Goal: Transaction & Acquisition: Purchase product/service

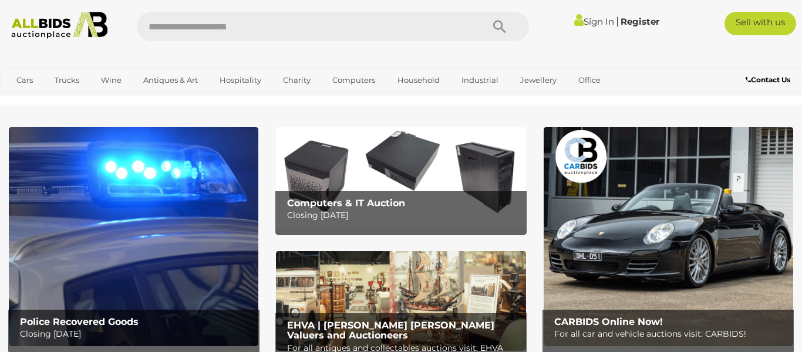
click at [602, 23] on link "Sign In" at bounding box center [594, 21] width 40 height 11
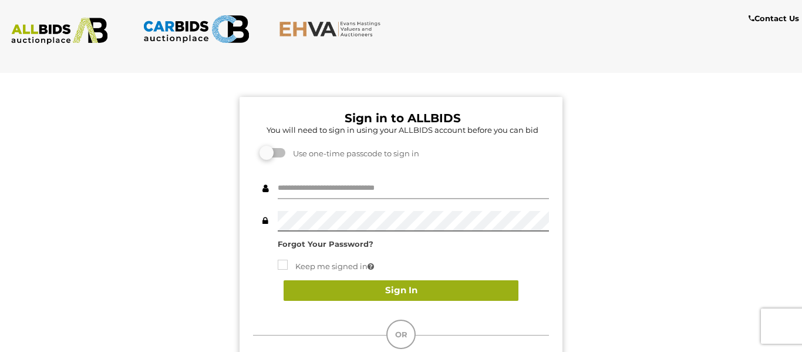
type input "******"
click at [488, 292] on button "Sign In" at bounding box center [401, 290] width 235 height 21
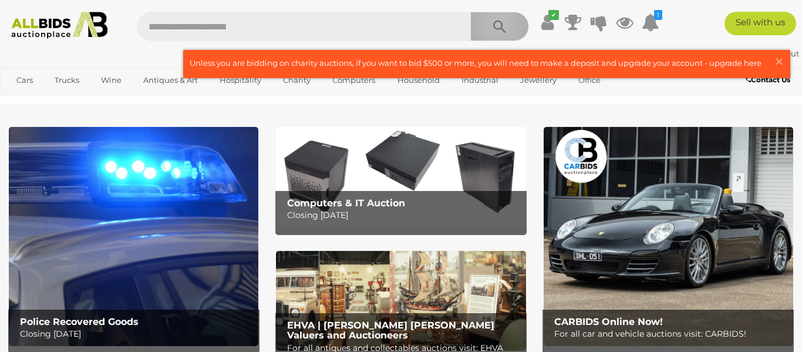
click at [499, 22] on icon "Search" at bounding box center [499, 27] width 13 height 18
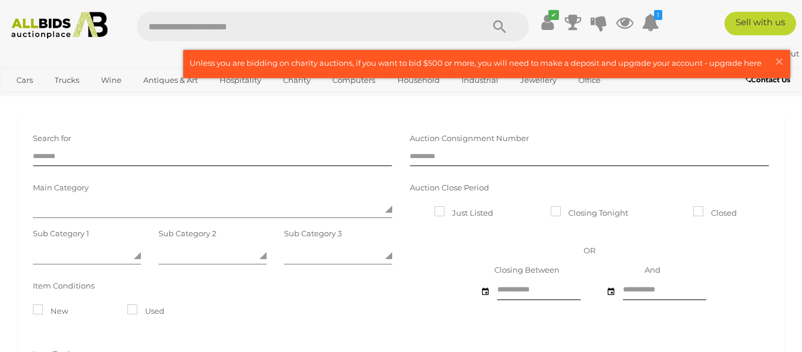
click at [599, 215] on label "Closing Tonight" at bounding box center [590, 213] width 78 height 14
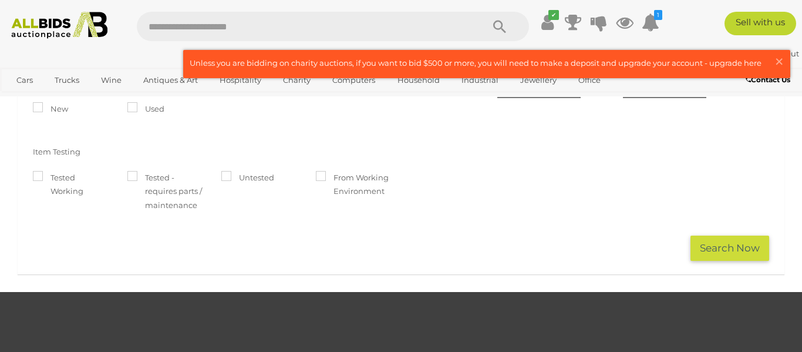
scroll to position [216, 0]
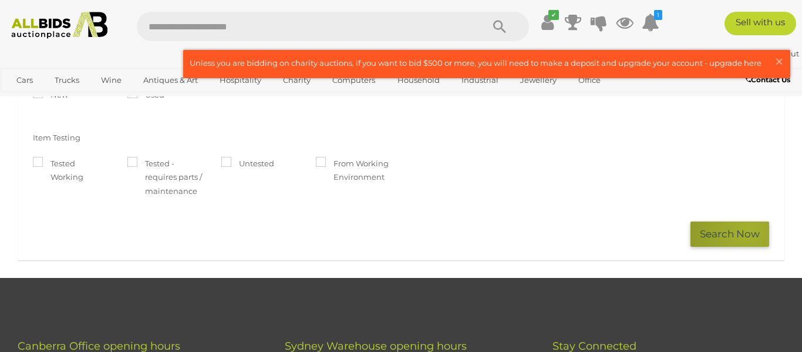
click at [749, 231] on button "Search Now" at bounding box center [730, 233] width 79 height 25
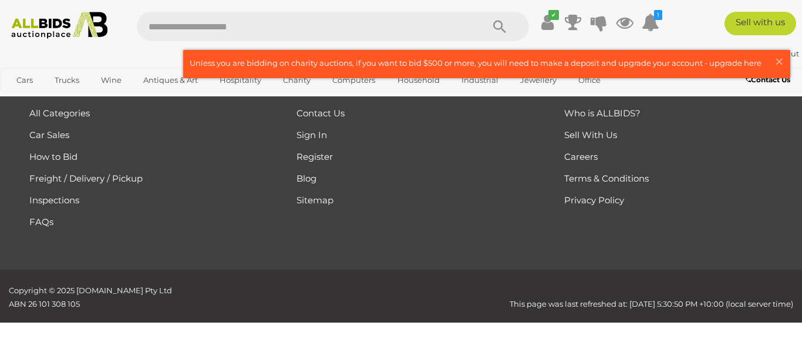
scroll to position [7373, 0]
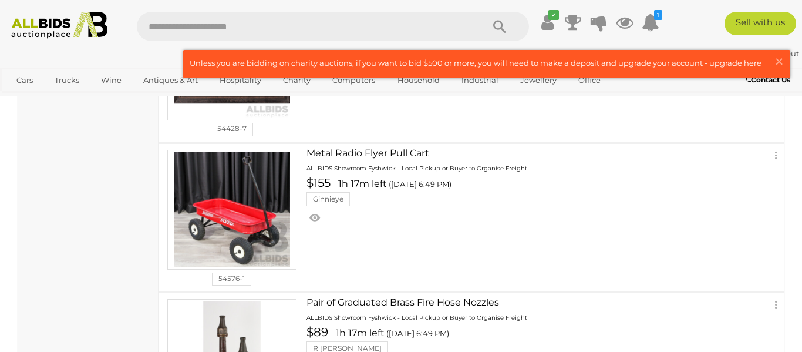
scroll to position [5979, 0]
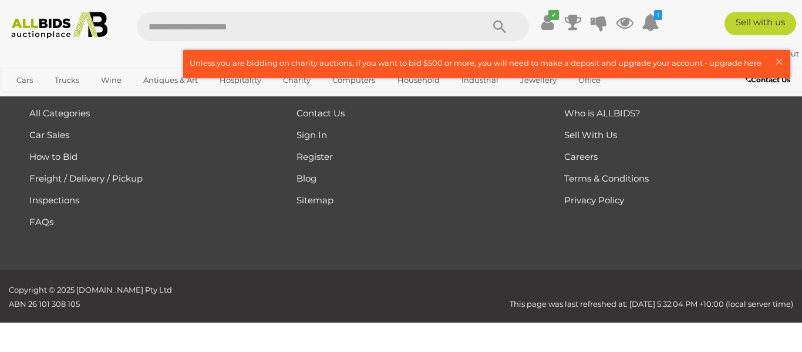
scroll to position [1007, 0]
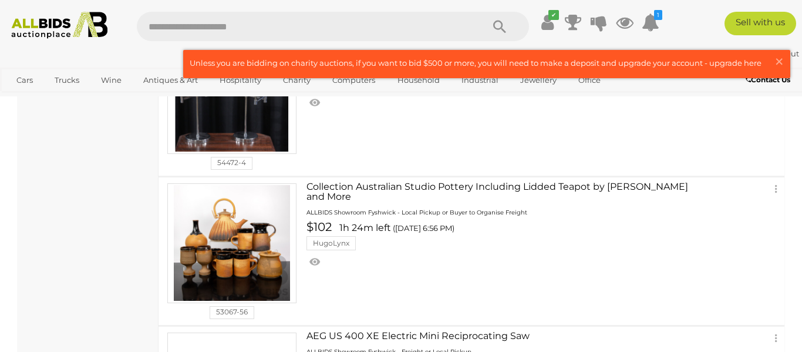
scroll to position [5468, 0]
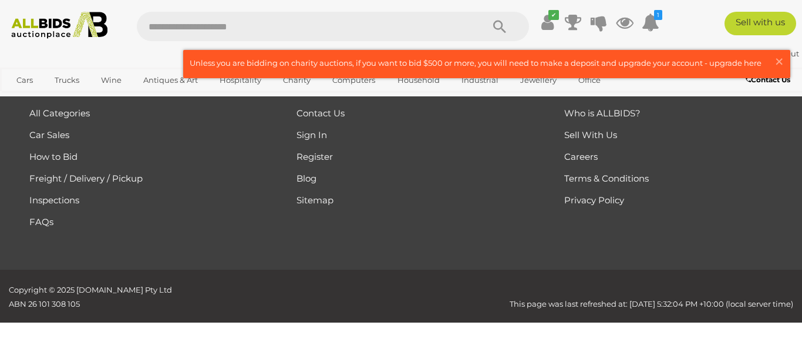
click at [247, 281] on div "﻿ Copyright © 2025 ALLBIDS.com.au Pty Ltd ABN 26 101 308 105 This page was last…" at bounding box center [401, 296] width 802 height 53
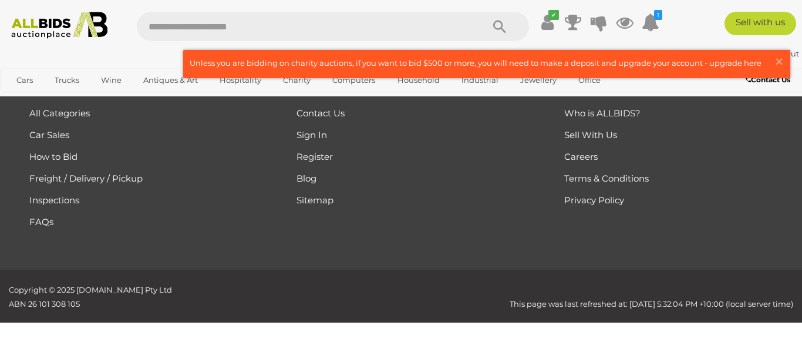
scroll to position [1007, 0]
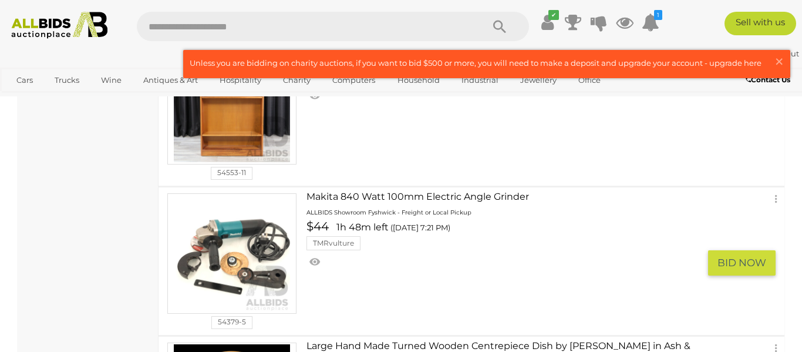
click at [258, 162] on img at bounding box center [232, 104] width 116 height 116
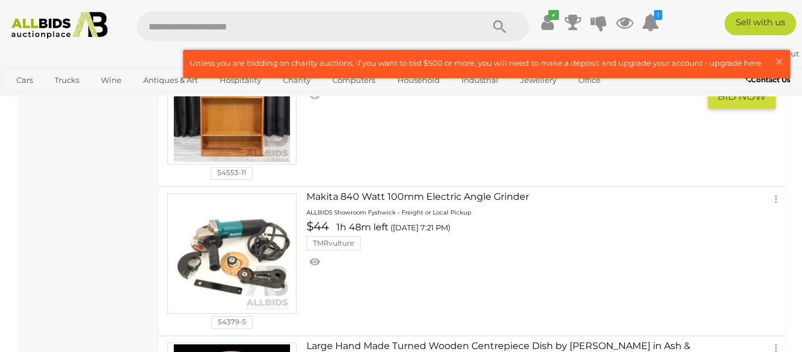
scroll to position [4830, 0]
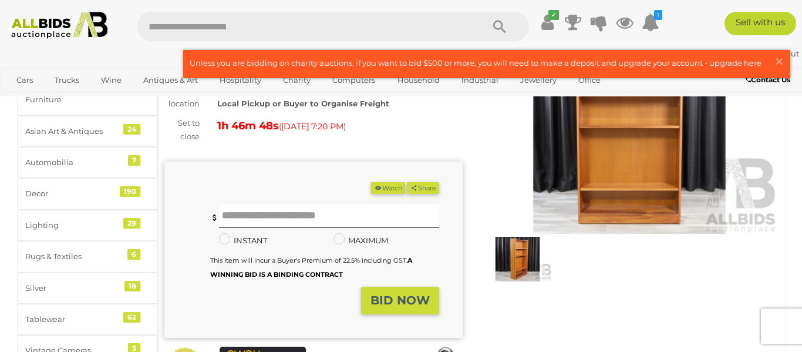
scroll to position [117, 0]
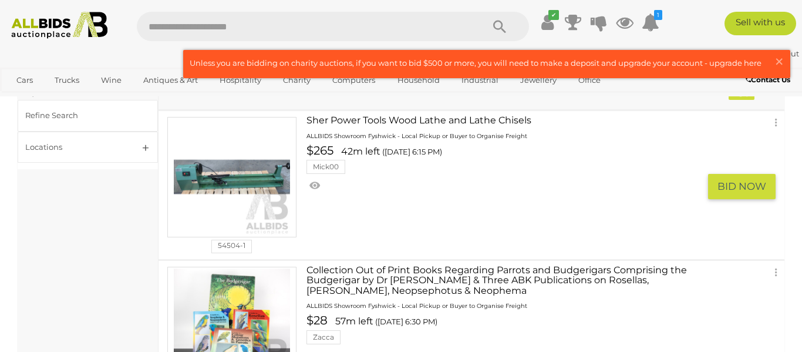
scroll to position [43, 0]
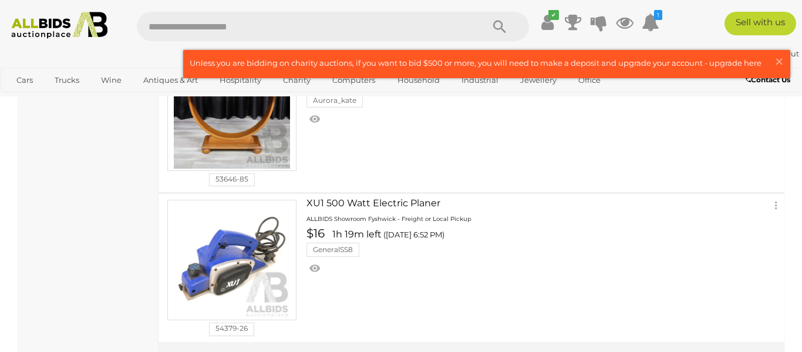
click at [274, 190] on td "53646-85" at bounding box center [237, 118] width 157 height 147
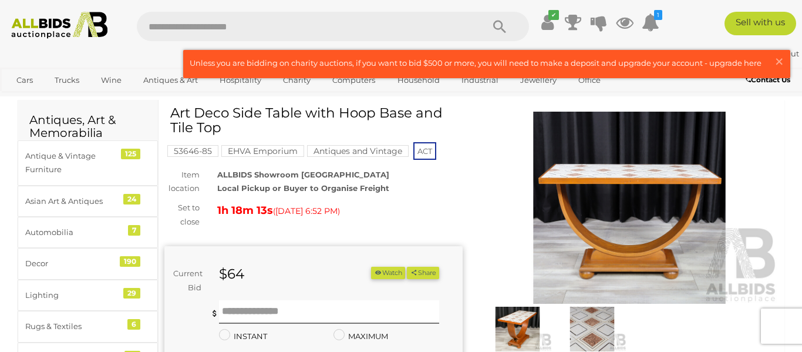
scroll to position [36, 0]
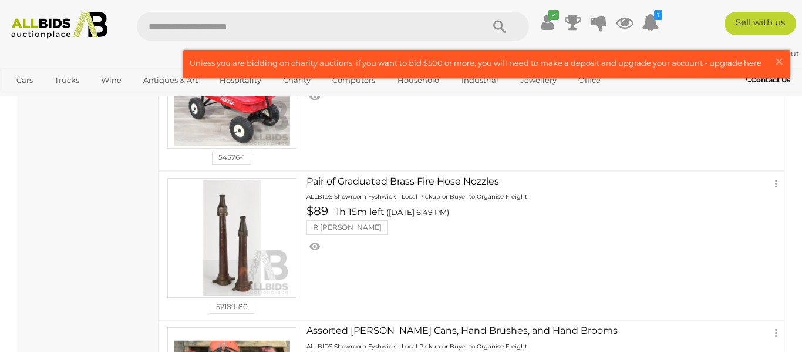
scroll to position [6103, 0]
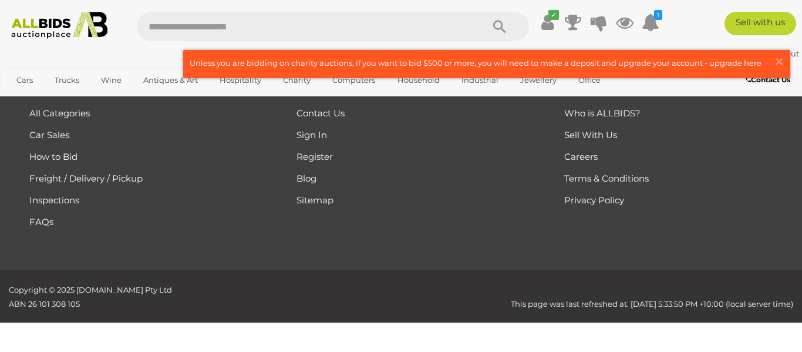
scroll to position [1007, 0]
click at [236, 274] on div "﻿ Copyright © 2025 ALLBIDS.com.au Pty Ltd ABN 26 101 308 105 This page was last…" at bounding box center [401, 296] width 802 height 53
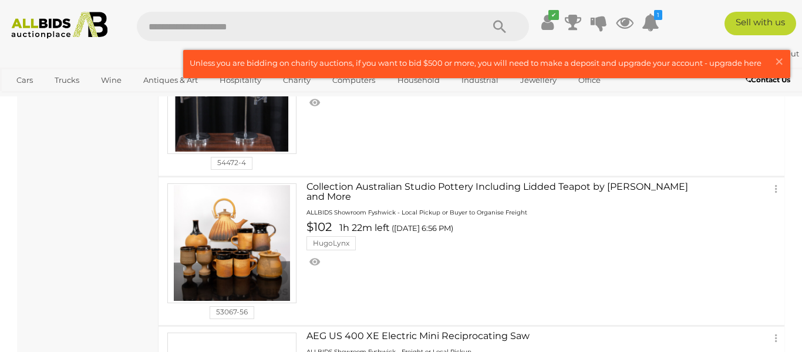
scroll to position [5468, 0]
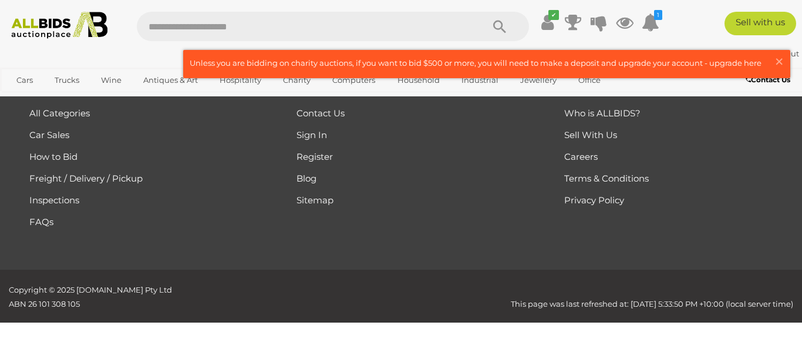
click at [236, 274] on div "﻿ Copyright © 2025 ALLBIDS.com.au Pty Ltd ABN 26 101 308 105 This page was last…" at bounding box center [401, 296] width 802 height 53
click at [257, 211] on div "Getting started All Categories Car Sales How to Bid Freight / Delivery / Pickup…" at bounding box center [133, 176] width 267 height 186
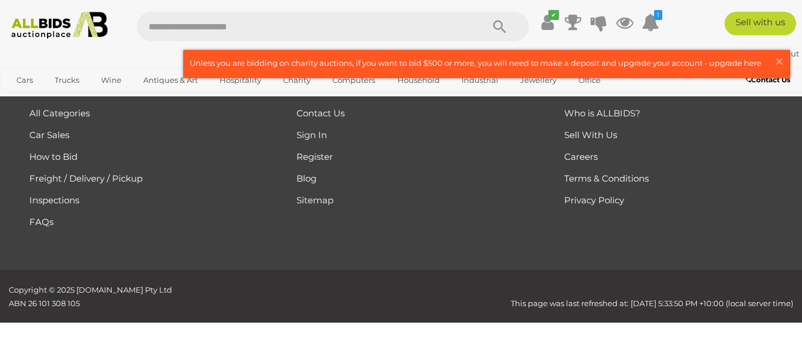
click at [257, 211] on div "Getting started All Categories Car Sales How to Bid Freight / Delivery / Pickup…" at bounding box center [133, 176] width 267 height 186
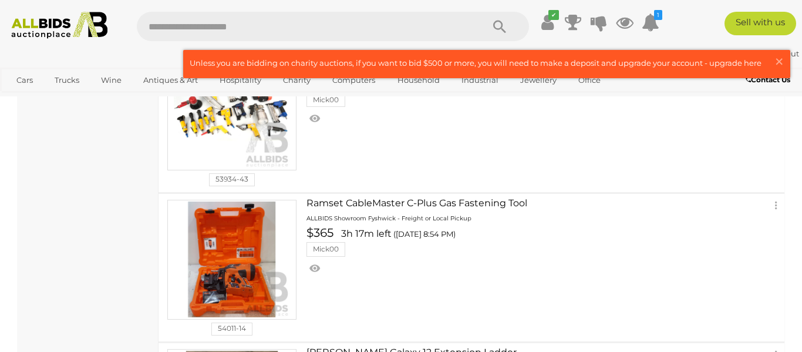
scroll to position [3805, 0]
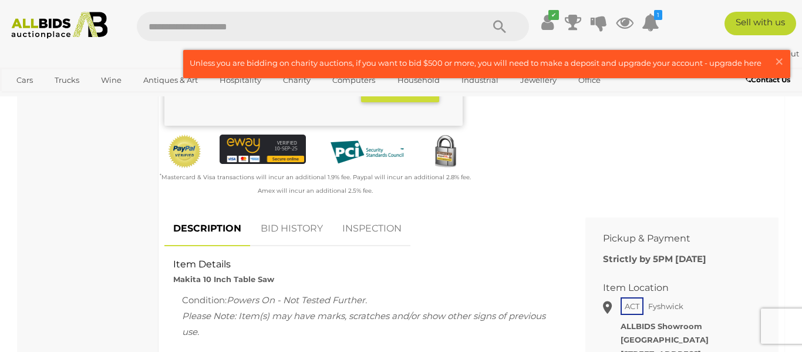
scroll to position [329, 0]
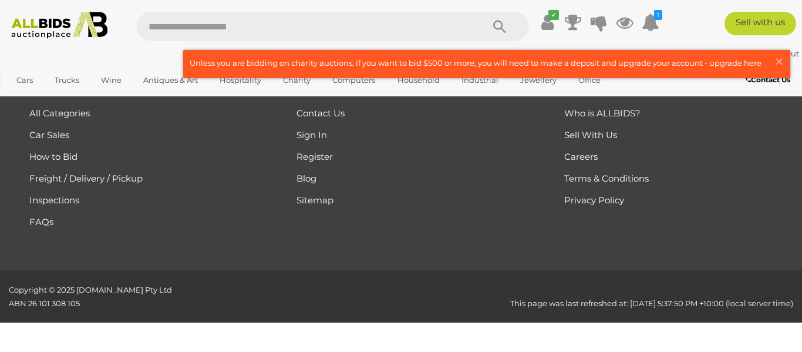
scroll to position [7353, 0]
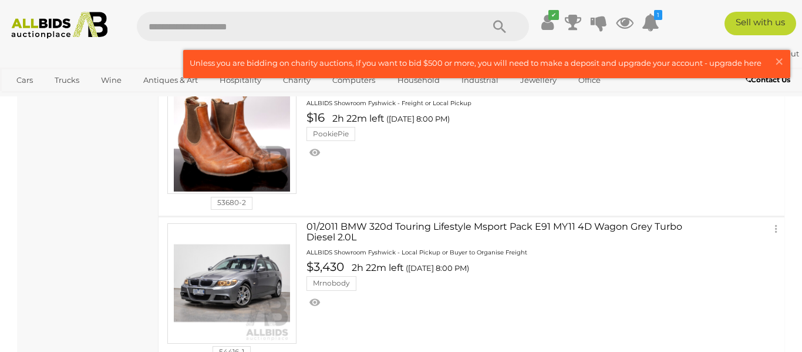
scroll to position [1769, 0]
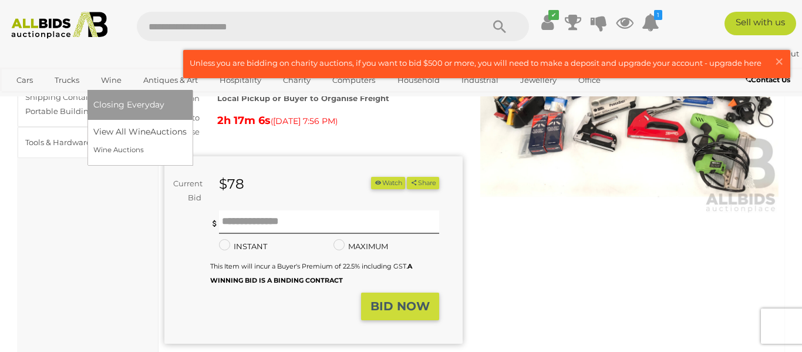
scroll to position [126, 0]
click at [125, 90] on link "Wine" at bounding box center [111, 79] width 36 height 19
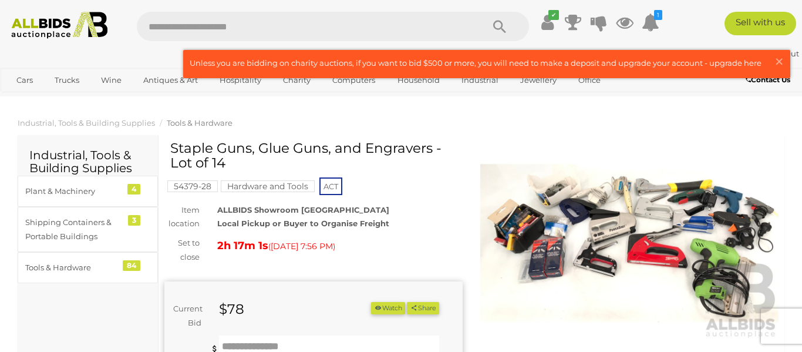
scroll to position [23, 0]
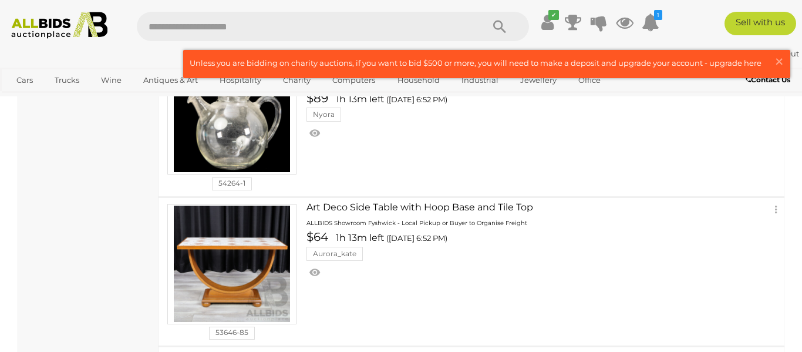
scroll to position [7122, 0]
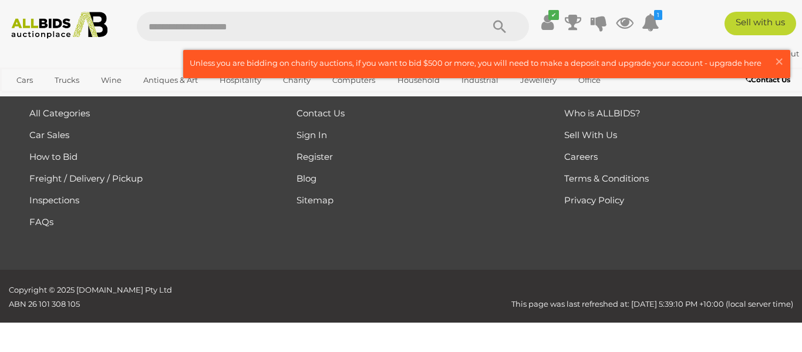
scroll to position [1007, 0]
click at [311, 211] on div "Useful links Contact Us Sign In Register Blog Sitemap" at bounding box center [400, 149] width 267 height 132
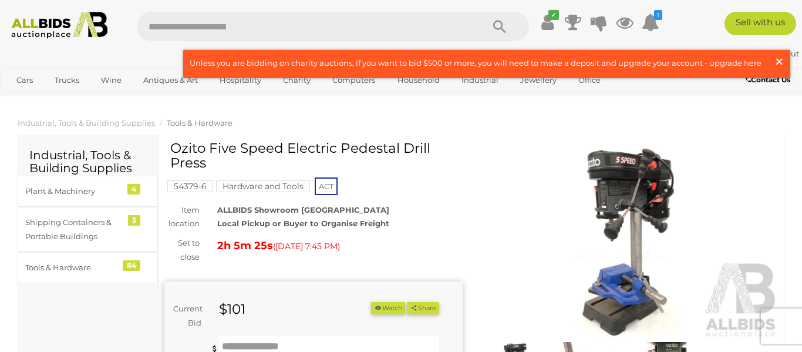
click at [779, 65] on span "×" at bounding box center [779, 61] width 11 height 23
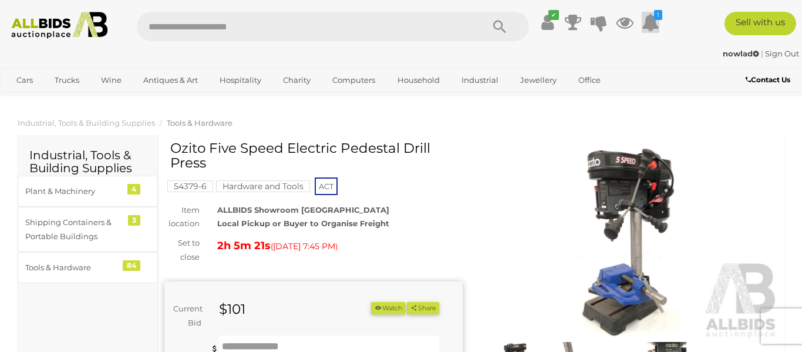
click at [647, 33] on icon at bounding box center [651, 22] width 18 height 21
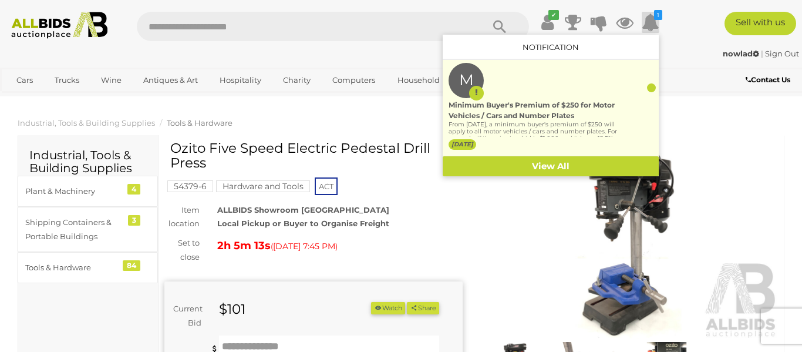
click at [563, 121] on div "Minimum Buyer's Premium of $250 for Motor Vehicles / Cars and Number Plates" at bounding box center [533, 110] width 169 height 21
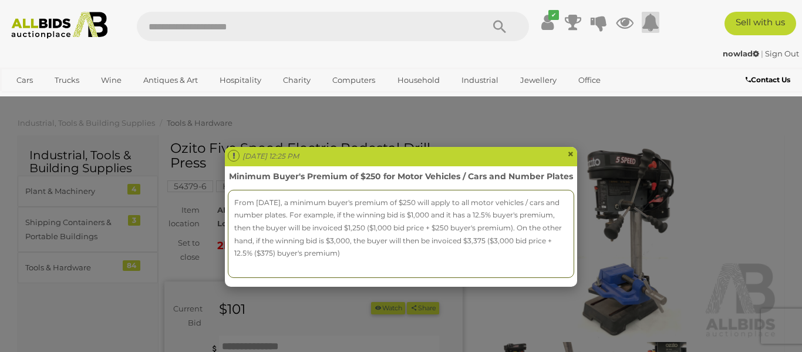
click at [398, 61] on div "[DATE] 12:25 PM × Minimum Buyer's Premium of $250 for Motor Vehicles / Cars and…" at bounding box center [401, 176] width 802 height 352
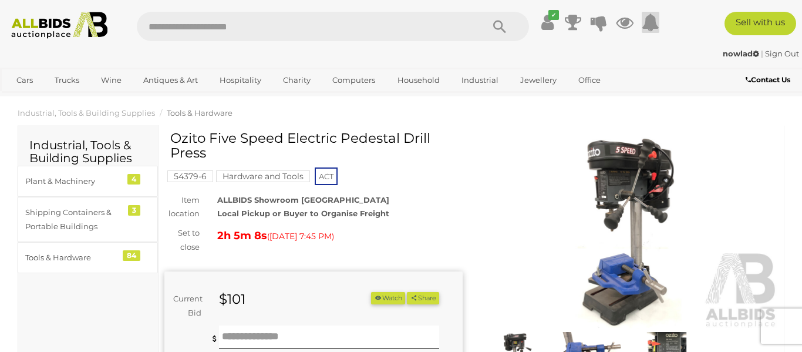
scroll to position [14, 0]
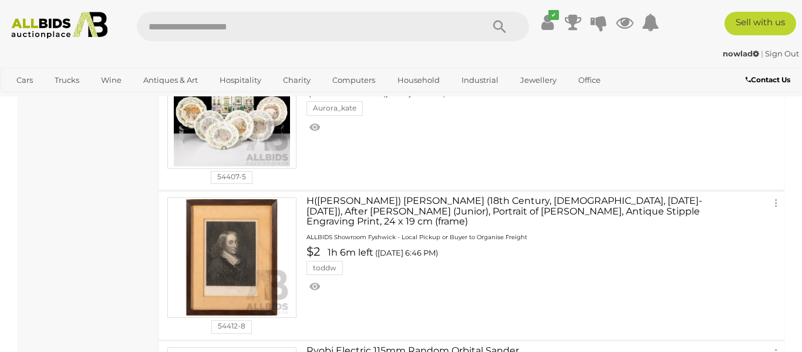
scroll to position [5041, 0]
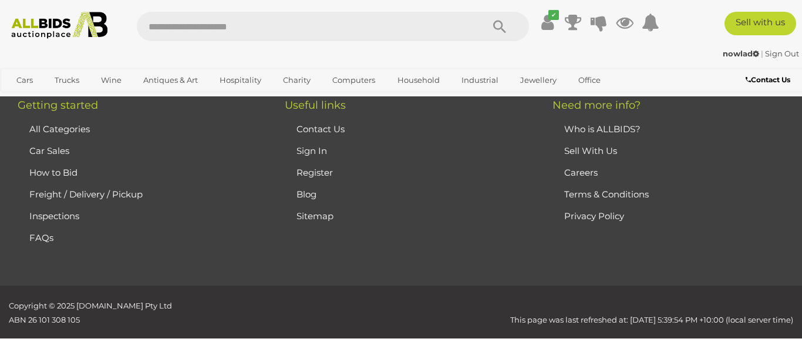
scroll to position [1112, 0]
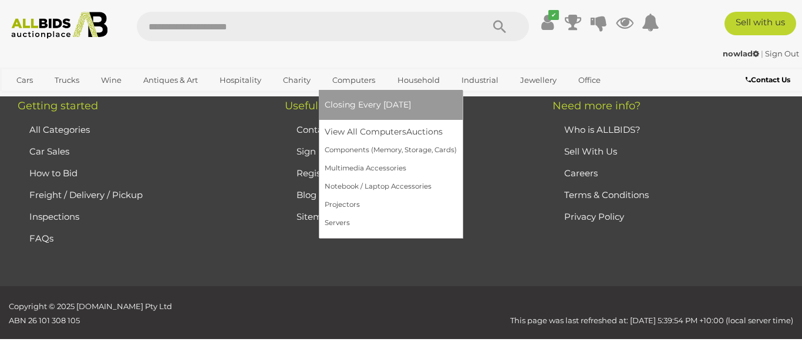
click at [335, 90] on link "Computers" at bounding box center [354, 79] width 58 height 19
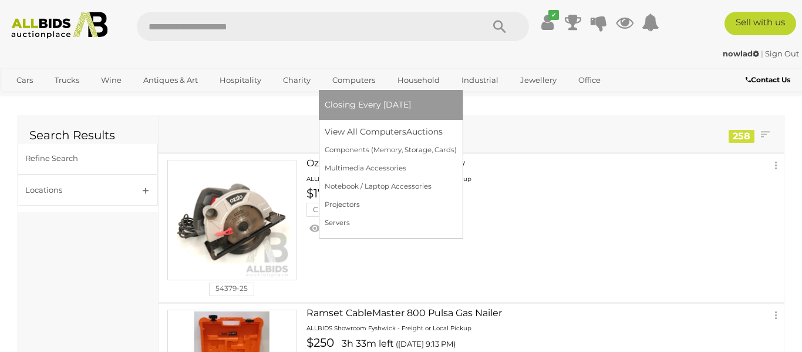
click at [335, 90] on link "Computers" at bounding box center [354, 79] width 58 height 19
click at [379, 141] on link "View All Computers Auctions" at bounding box center [391, 132] width 132 height 18
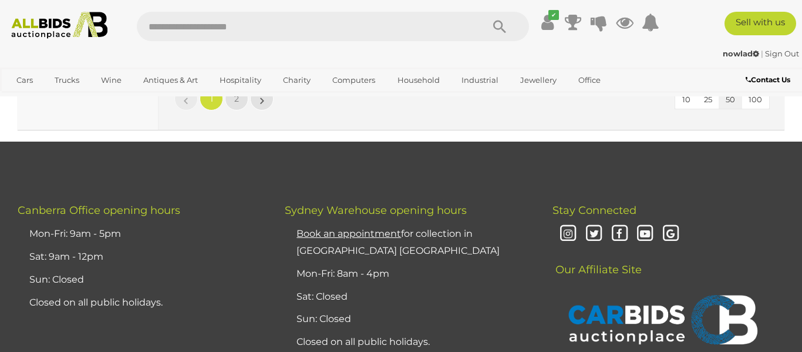
scroll to position [9440, 0]
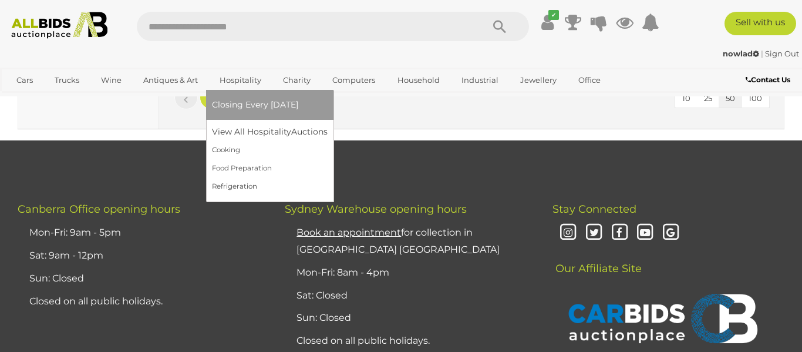
click at [242, 90] on link "Hospitality" at bounding box center [240, 79] width 57 height 19
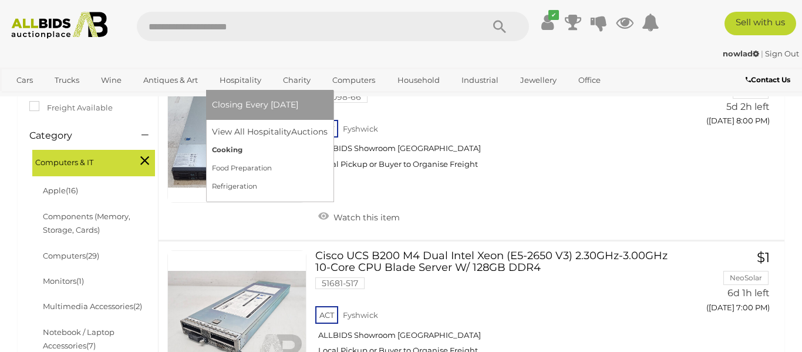
scroll to position [254, 0]
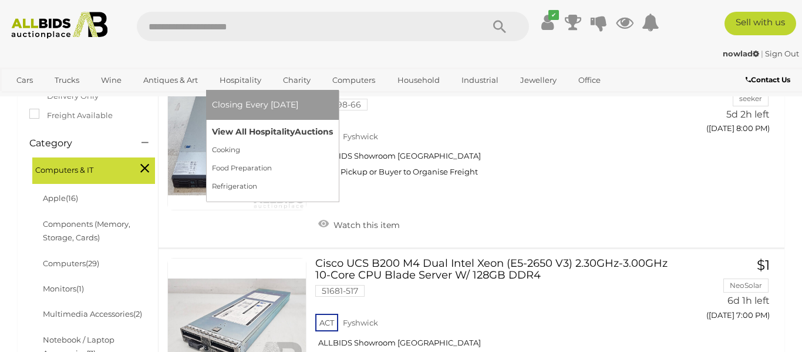
click at [278, 141] on link "View All Hospitality Auctions" at bounding box center [272, 132] width 121 height 18
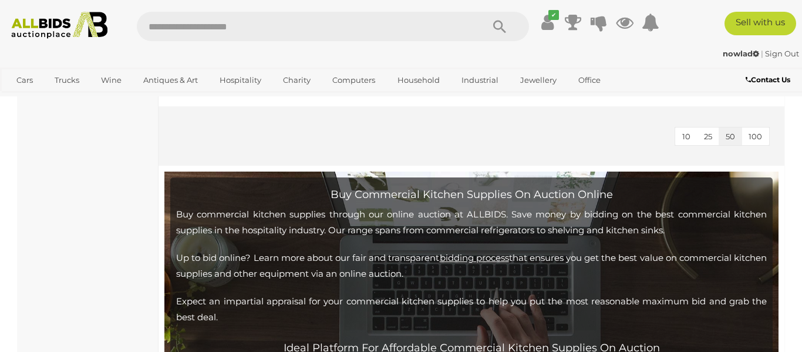
scroll to position [2512, 0]
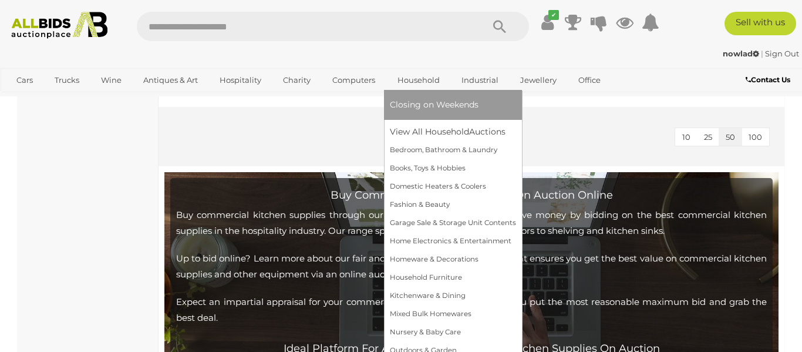
click at [422, 90] on link "Household" at bounding box center [419, 79] width 58 height 19
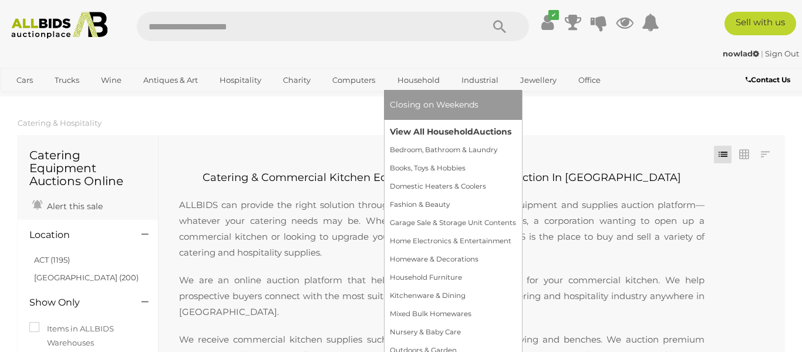
click at [423, 141] on link "View All Household Auctions" at bounding box center [453, 132] width 126 height 18
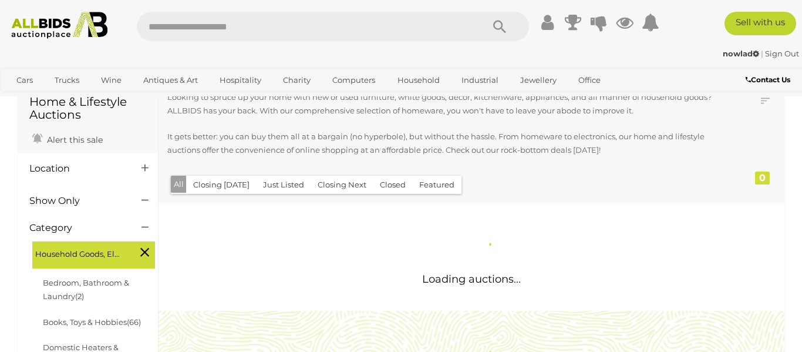
scroll to position [112, 0]
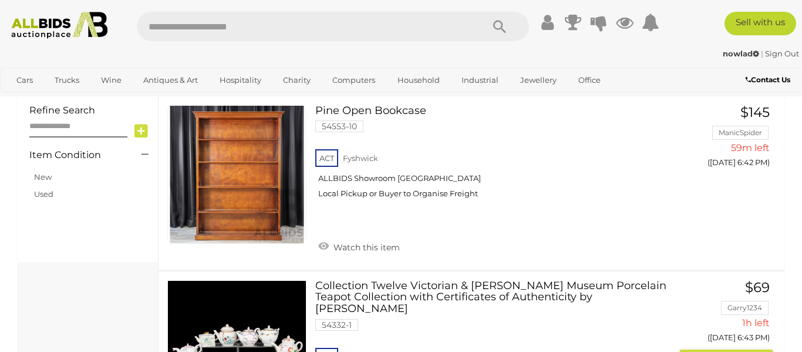
scroll to position [985, 0]
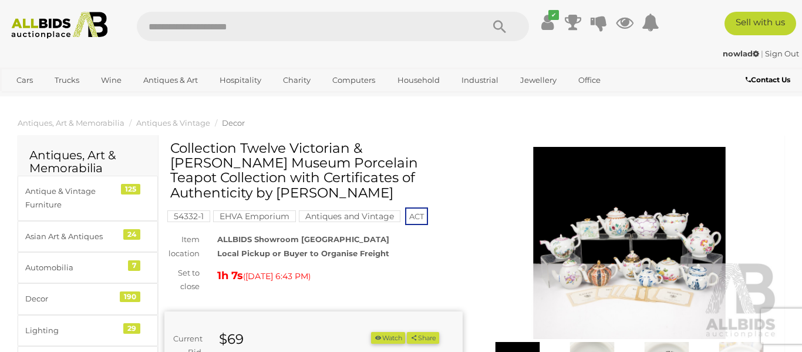
click at [581, 90] on link "Office" at bounding box center [590, 79] width 38 height 19
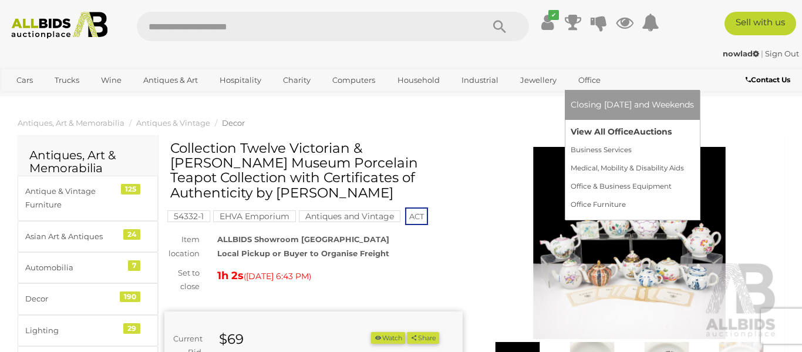
click at [580, 141] on link "View All Office Auctions" at bounding box center [632, 132] width 123 height 18
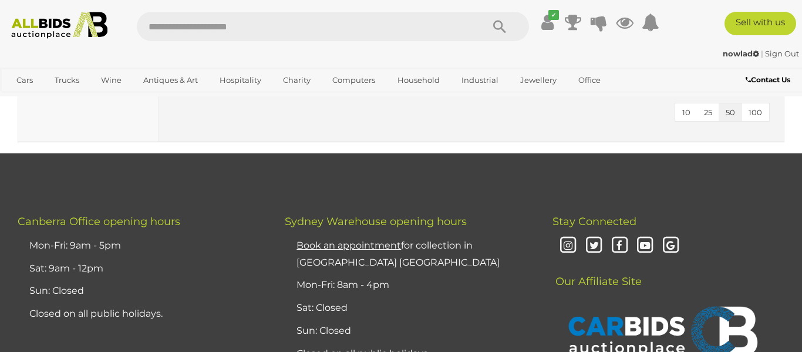
scroll to position [3599, 0]
